Goal: Complete application form: Complete application form

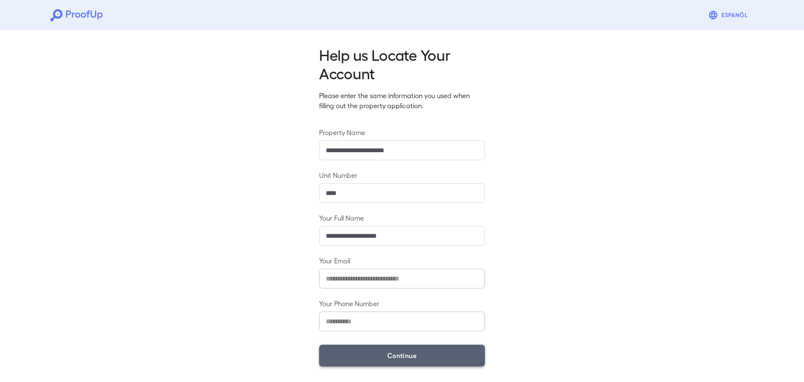
click at [440, 351] on button "Continue" at bounding box center [402, 355] width 166 height 22
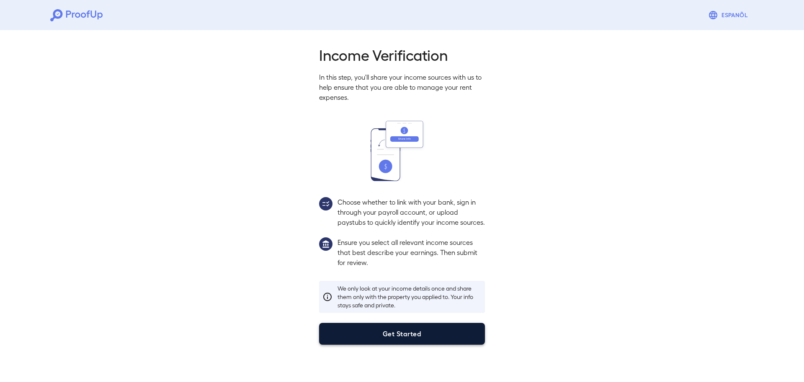
click at [387, 344] on button "Get Started" at bounding box center [402, 333] width 166 height 22
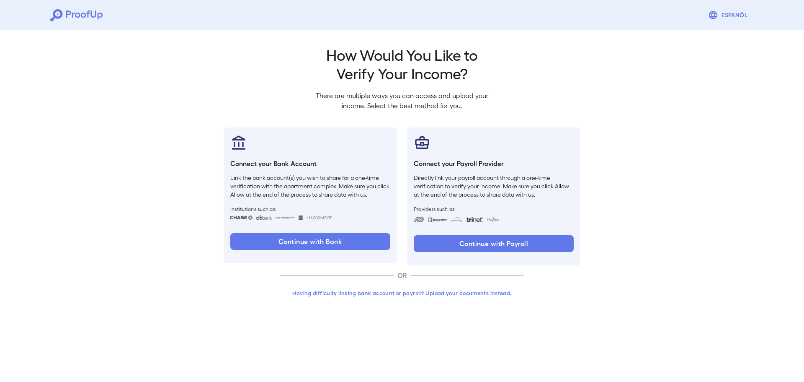
click at [423, 294] on button "Having difficulty linking bank account or payroll? Upload your documents instea…" at bounding box center [402, 292] width 245 height 15
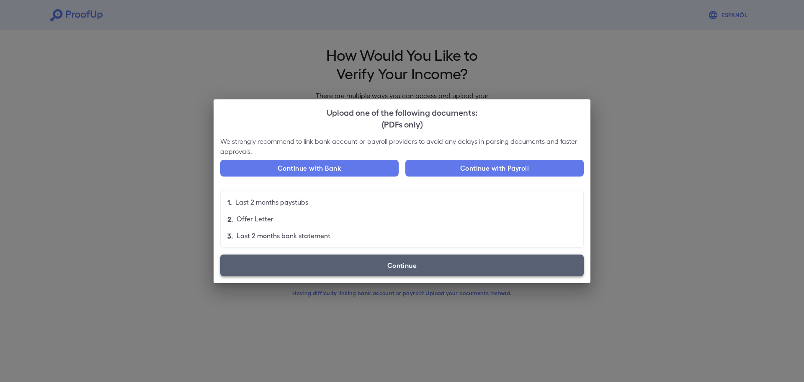
click at [382, 262] on label "Continue" at bounding box center [402, 265] width 364 height 22
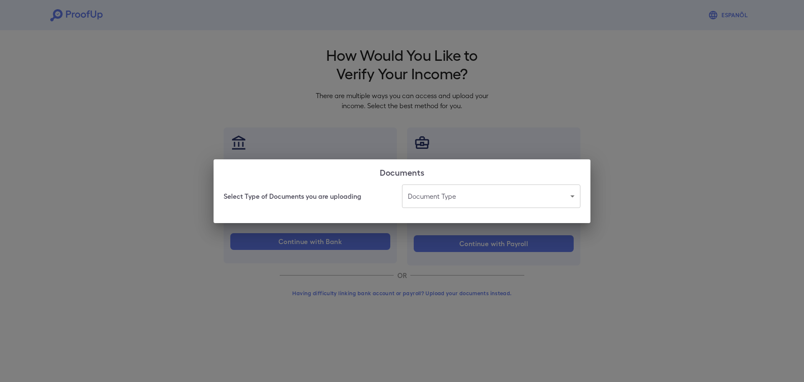
click at [438, 200] on body "Espanõl Go back How Would You Like to Verify Your Income? There are multiple wa…" at bounding box center [402, 160] width 804 height 320
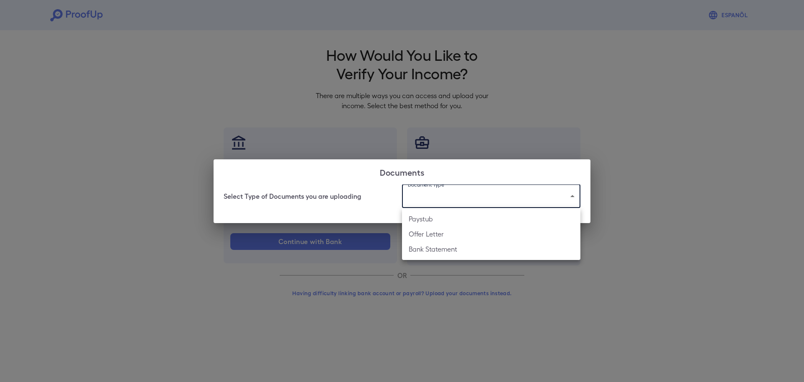
click at [439, 245] on li "Bank Statement" at bounding box center [491, 248] width 178 height 15
type input "**********"
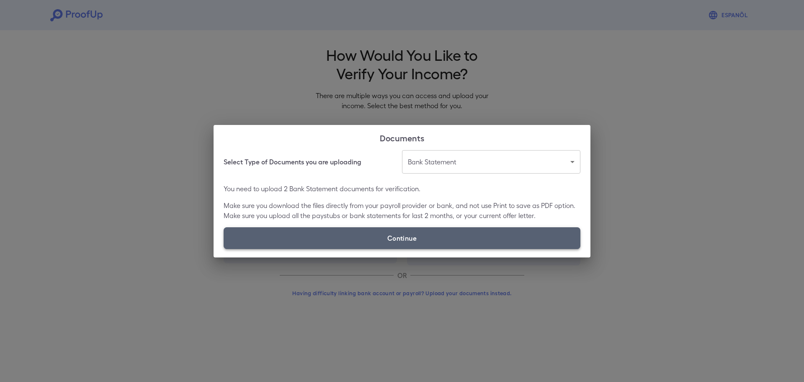
click at [336, 242] on label "Continue" at bounding box center [402, 238] width 357 height 22
click at [224, 248] on input "Continue" at bounding box center [224, 248] width 0 height 0
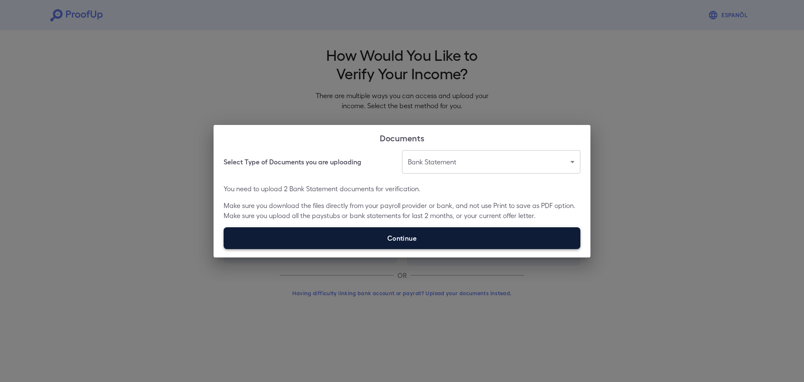
type input "**********"
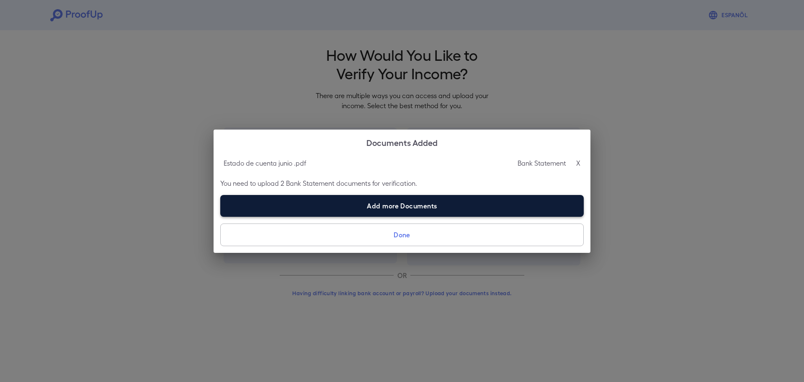
click at [372, 213] on label "Add more Documents" at bounding box center [402, 206] width 364 height 22
click at [221, 216] on input "Add more Documents" at bounding box center [220, 216] width 0 height 0
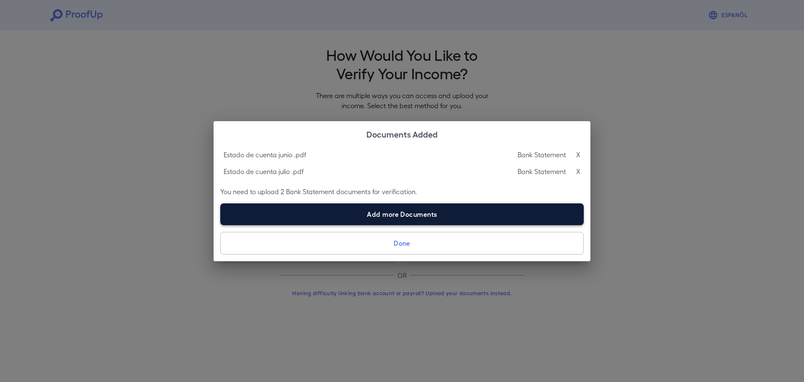
click at [357, 210] on label "Add more Documents" at bounding box center [402, 214] width 364 height 22
click at [221, 224] on input "Add more Documents" at bounding box center [220, 224] width 0 height 0
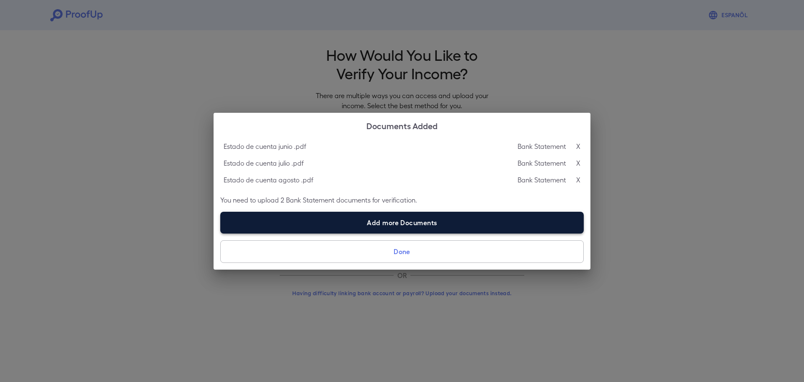
click at [418, 219] on label "Add more Documents" at bounding box center [402, 222] width 364 height 22
click at [221, 233] on input "Add more Documents" at bounding box center [220, 233] width 0 height 0
type input "**********"
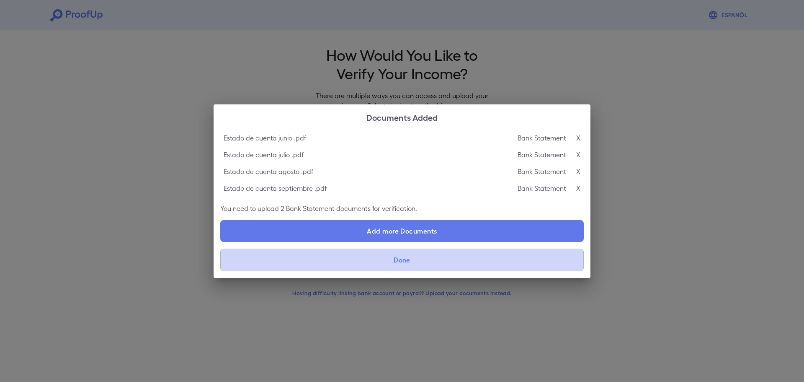
click at [399, 260] on button "Done" at bounding box center [402, 259] width 364 height 23
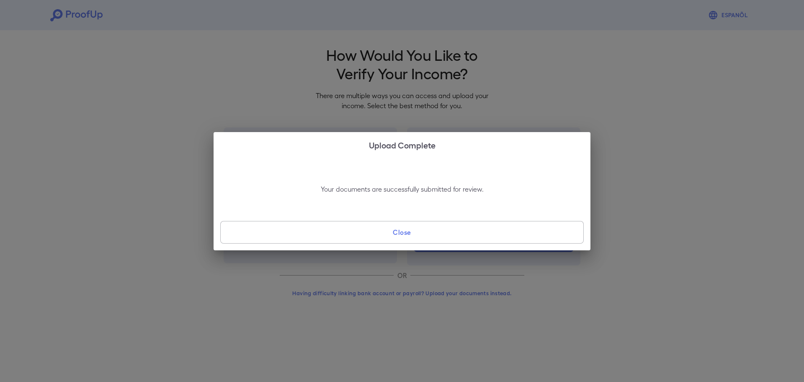
click at [411, 232] on button "Close" at bounding box center [402, 232] width 364 height 23
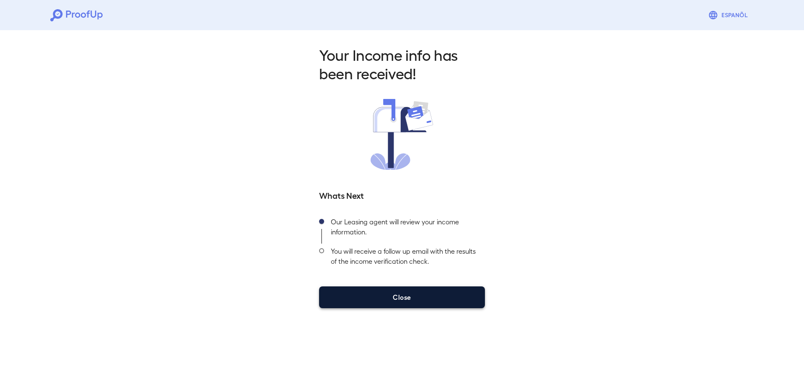
click at [393, 297] on button "Close" at bounding box center [402, 297] width 166 height 22
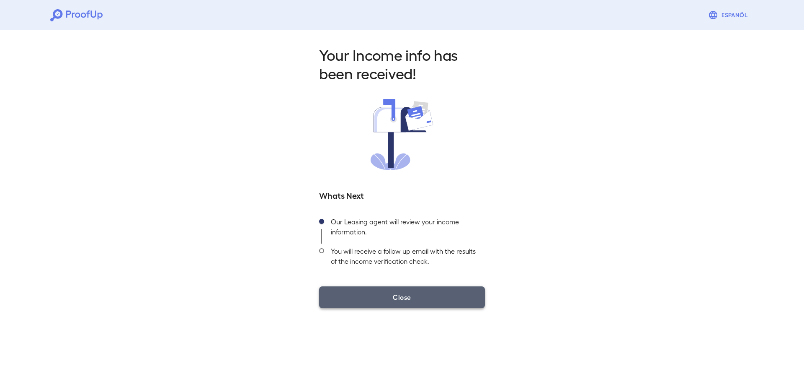
click at [392, 299] on button "Close" at bounding box center [402, 297] width 166 height 22
click at [370, 299] on button "Close" at bounding box center [402, 297] width 166 height 22
